Goal: Navigation & Orientation: Find specific page/section

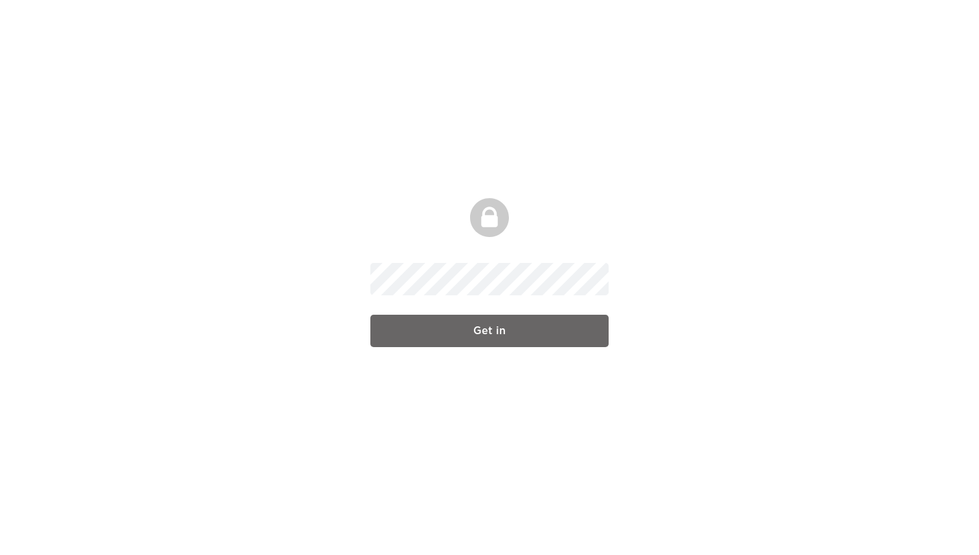
click at [472, 339] on input "Get in" at bounding box center [489, 331] width 238 height 32
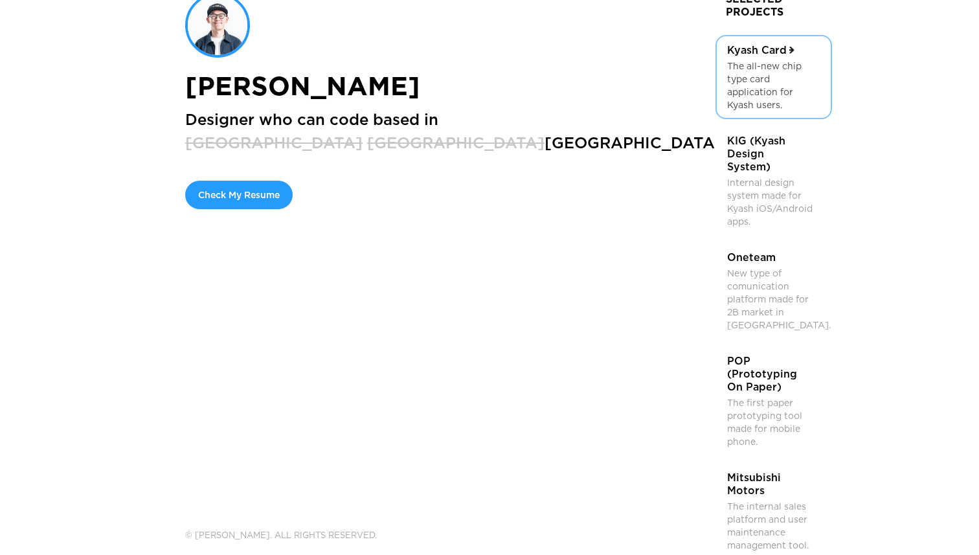
click at [727, 57] on h3 "Kyash Card" at bounding box center [757, 50] width 60 height 13
